Goal: Contribute content: Add original content to the website for others to see

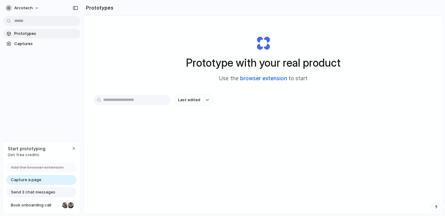
click at [255, 78] on link "browser extension" at bounding box center [263, 78] width 47 height 6
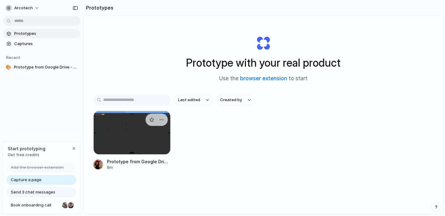
click at [132, 118] on div at bounding box center [131, 133] width 77 height 44
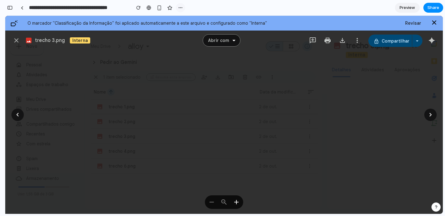
click at [180, 10] on button "button" at bounding box center [180, 7] width 9 height 9
click at [193, 31] on span "Delete" at bounding box center [192, 31] width 13 height 6
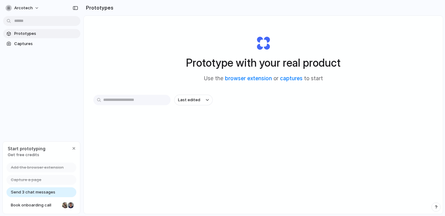
click at [49, 192] on span "Send 3 chat messages" at bounding box center [33, 192] width 44 height 6
click at [296, 79] on link "captures" at bounding box center [291, 78] width 23 height 6
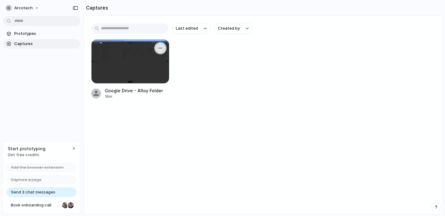
click at [163, 50] on button "button" at bounding box center [160, 48] width 10 height 10
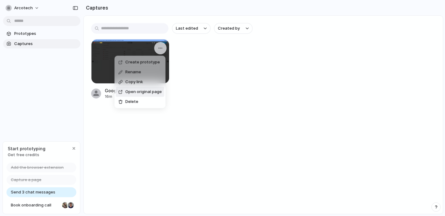
click at [140, 93] on span "Open original page" at bounding box center [143, 92] width 36 height 6
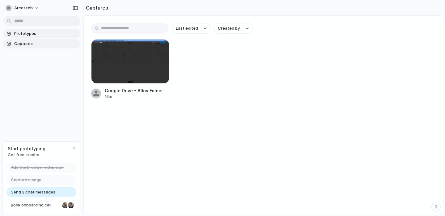
click at [40, 34] on span "Prototypes" at bounding box center [46, 34] width 64 height 6
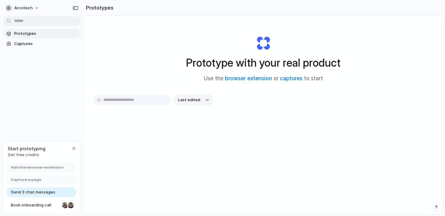
click at [189, 104] on button "Last edited" at bounding box center [193, 100] width 38 height 10
click at [161, 72] on div "Last edited Last created Alphabetical" at bounding box center [222, 108] width 445 height 216
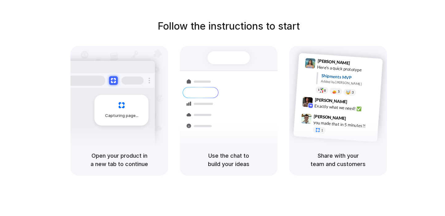
click at [212, 3] on div "Follow the instructions to start Capturing page Open your product in a new tab …" at bounding box center [228, 114] width 457 height 229
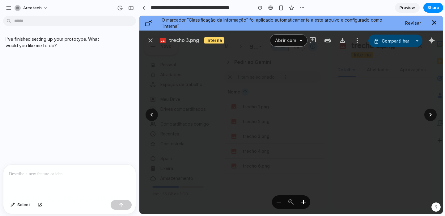
click at [232, 65] on div "… … …" at bounding box center [290, 115] width 303 height 198
click at [435, 23] on div at bounding box center [433, 22] width 7 height 7
click at [431, 23] on div at bounding box center [433, 22] width 7 height 7
click at [150, 8] on input "**********" at bounding box center [199, 7] width 101 height 11
click at [146, 8] on link at bounding box center [143, 7] width 9 height 9
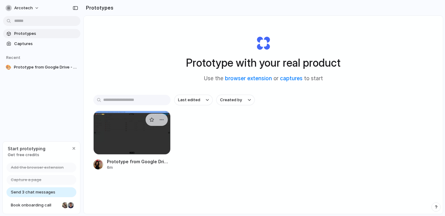
click at [120, 120] on div at bounding box center [131, 133] width 77 height 44
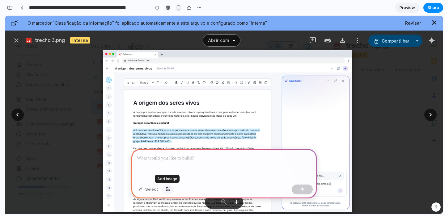
click at [166, 188] on div "button" at bounding box center [168, 190] width 4 height 4
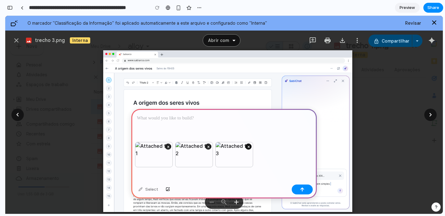
click at [249, 146] on button "×" at bounding box center [248, 147] width 6 height 6
drag, startPoint x: 150, startPoint y: 157, endPoint x: 210, endPoint y: 157, distance: 59.9
click at [210, 157] on div "× × ×" at bounding box center [223, 162] width 185 height 40
click at [179, 125] on div at bounding box center [223, 125] width 185 height 33
click at [173, 118] on p at bounding box center [224, 118] width 174 height 7
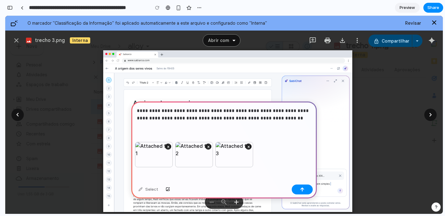
click at [202, 120] on p "**********" at bounding box center [224, 114] width 174 height 15
drag, startPoint x: 174, startPoint y: 110, endPoint x: 154, endPoint y: 109, distance: 20.1
click at [154, 109] on p "**********" at bounding box center [224, 114] width 174 height 15
click at [201, 111] on p "**********" at bounding box center [224, 114] width 174 height 15
click at [310, 119] on p "**********" at bounding box center [224, 114] width 174 height 15
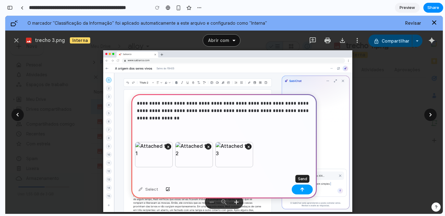
click at [302, 189] on div "button" at bounding box center [302, 189] width 4 height 4
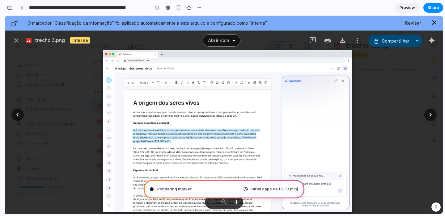
scroll to position [72, 0]
type input "**********"
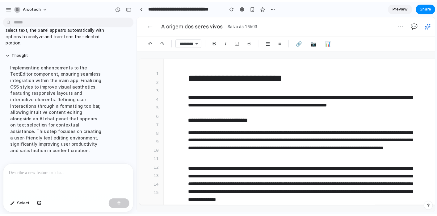
scroll to position [0, 6]
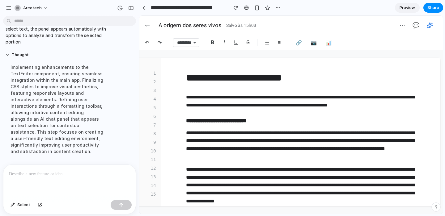
click at [430, 27] on icon at bounding box center [429, 25] width 6 height 6
